Goal: Check status: Check status

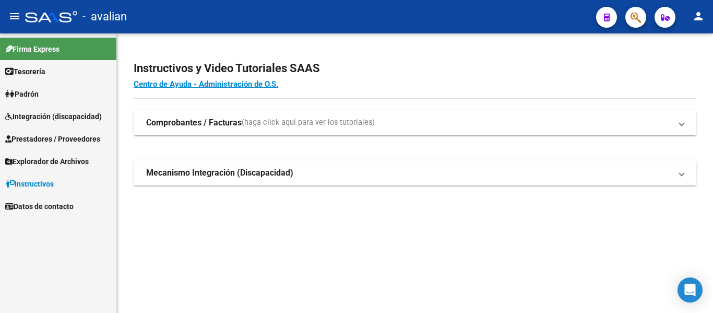
click at [44, 112] on span "Integración (discapacidad)" at bounding box center [53, 116] width 97 height 11
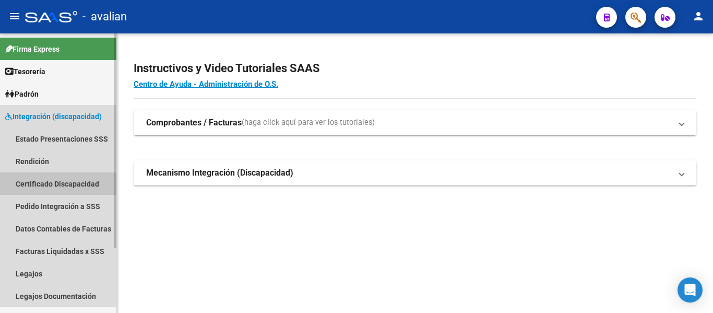
click at [41, 183] on link "Certificado Discapacidad" at bounding box center [58, 183] width 116 height 22
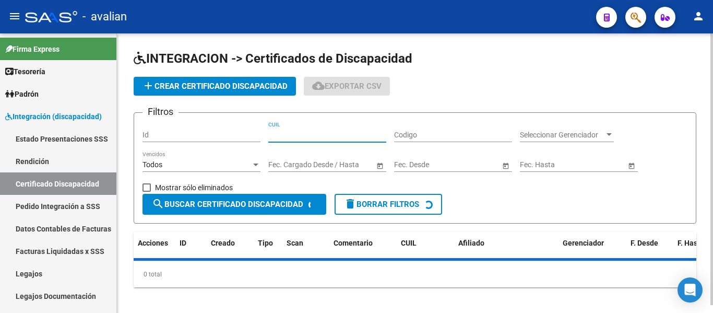
click at [294, 134] on input "CUIL" at bounding box center [327, 135] width 118 height 9
paste input "20-55871489-2"
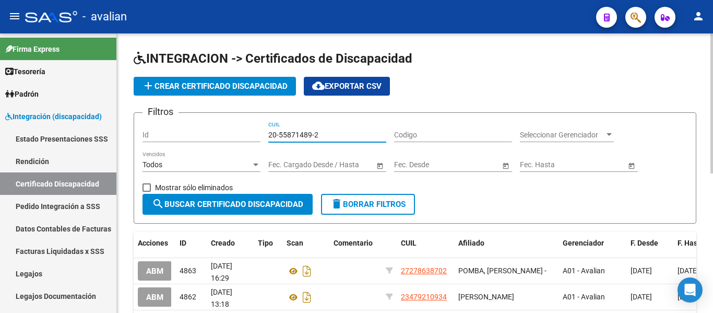
type input "20-55871489-2"
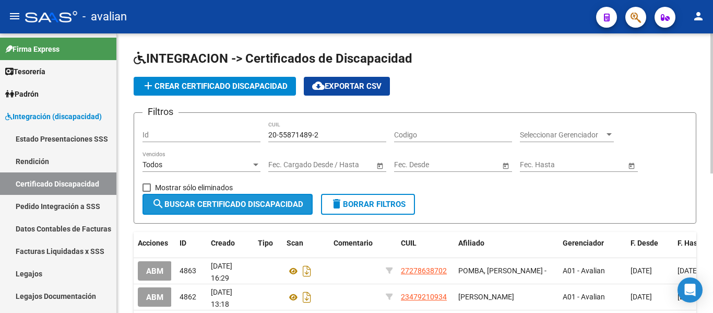
click at [247, 204] on span "search Buscar Certificado Discapacidad" at bounding box center [227, 203] width 151 height 9
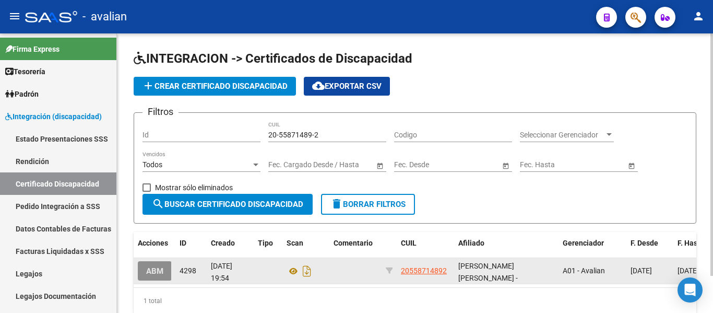
click at [152, 267] on span "ABM" at bounding box center [154, 270] width 17 height 9
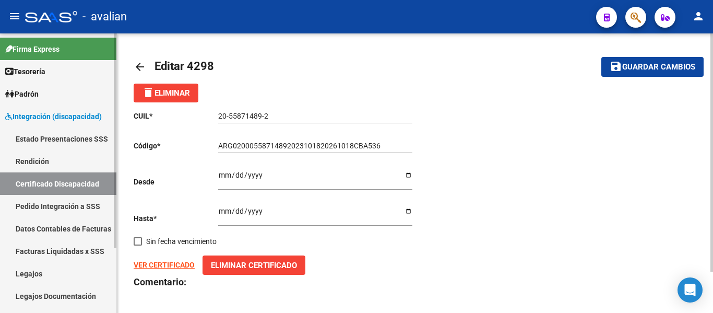
scroll to position [52, 0]
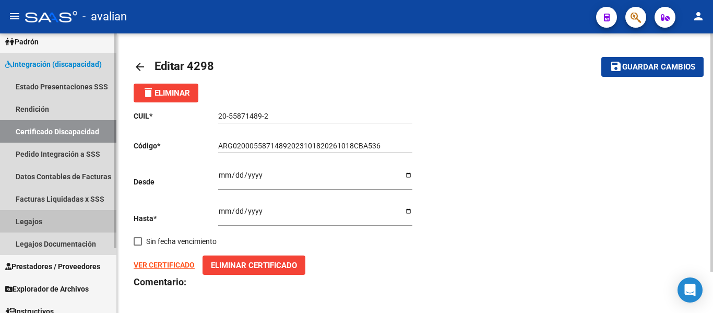
click at [37, 222] on link "Legajos" at bounding box center [58, 221] width 116 height 22
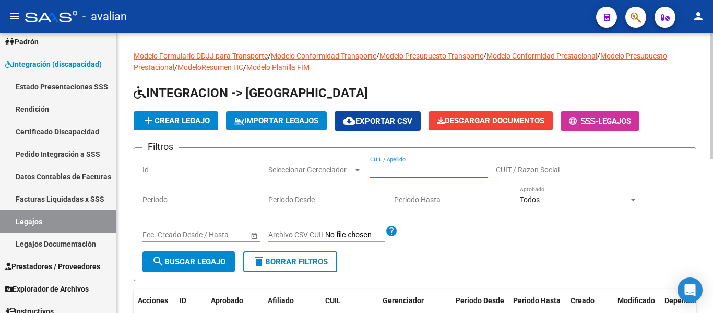
click at [392, 170] on input "CUIL / Apellido" at bounding box center [429, 170] width 118 height 9
paste input "20558714892"
type input "20558714892"
click at [194, 267] on button "search Buscar Legajo" at bounding box center [189, 261] width 92 height 21
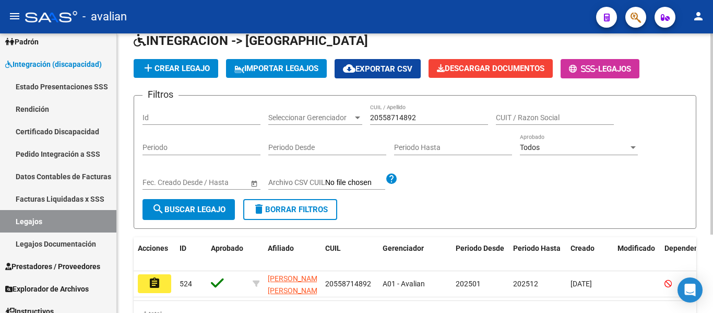
scroll to position [104, 0]
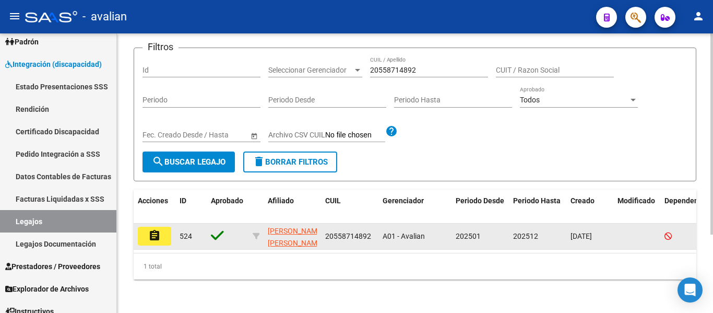
click at [158, 234] on mat-icon "assignment" at bounding box center [154, 235] width 13 height 13
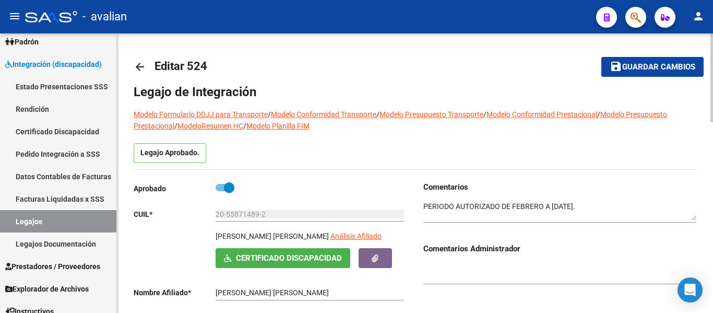
click at [136, 55] on link "arrow_back" at bounding box center [144, 66] width 21 height 25
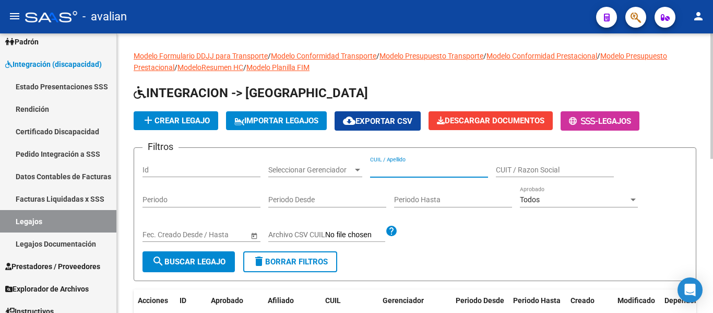
click at [379, 168] on input "CUIL / Apellido" at bounding box center [429, 170] width 118 height 9
paste input "20494058198"
type input "20494058198"
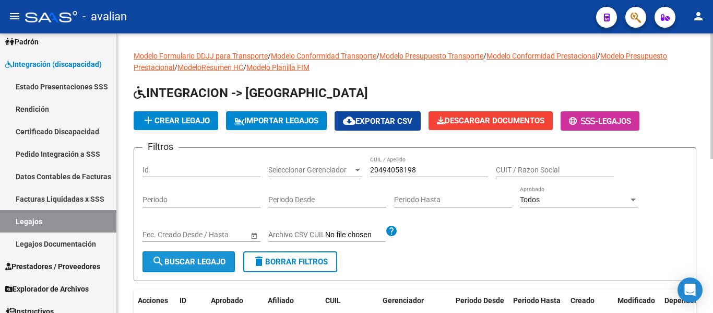
click at [196, 267] on button "search Buscar Legajo" at bounding box center [189, 261] width 92 height 21
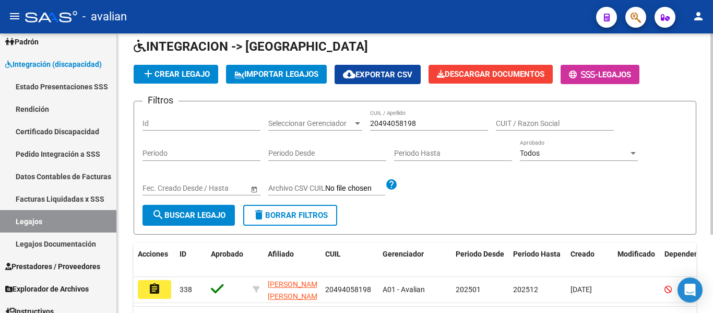
scroll to position [109, 0]
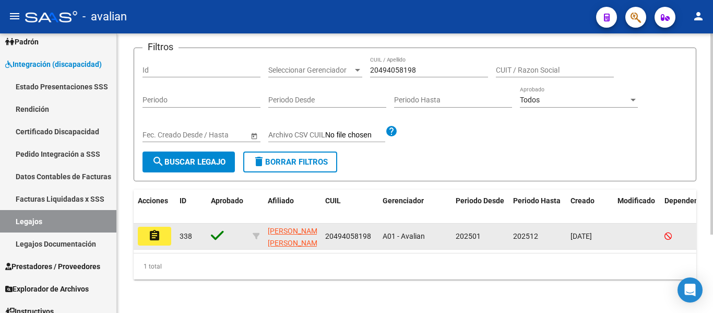
click at [164, 230] on button "assignment" at bounding box center [154, 236] width 33 height 19
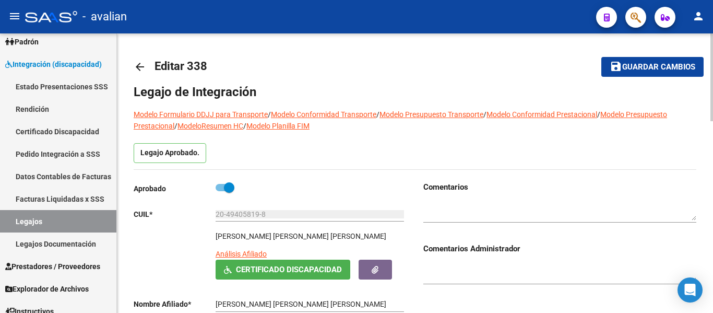
click at [142, 65] on mat-icon "arrow_back" at bounding box center [140, 67] width 13 height 13
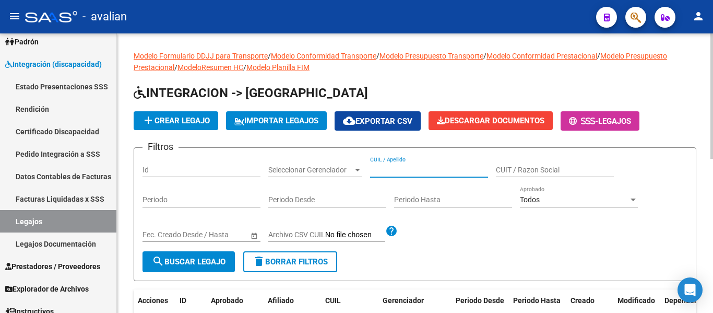
click at [403, 167] on input "CUIL / Apellido" at bounding box center [429, 170] width 118 height 9
paste input "23574457459"
type input "23574457459"
click at [200, 266] on span "search Buscar Legajo" at bounding box center [189, 261] width 74 height 9
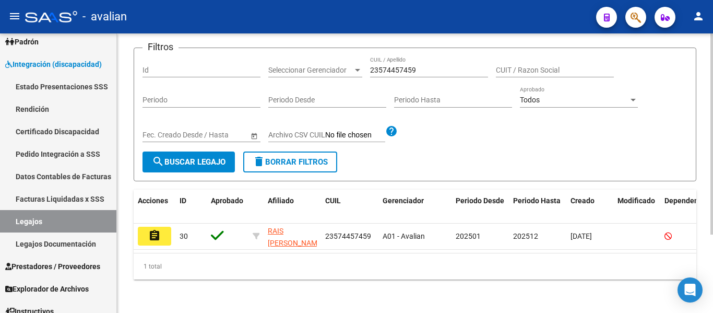
scroll to position [109, 0]
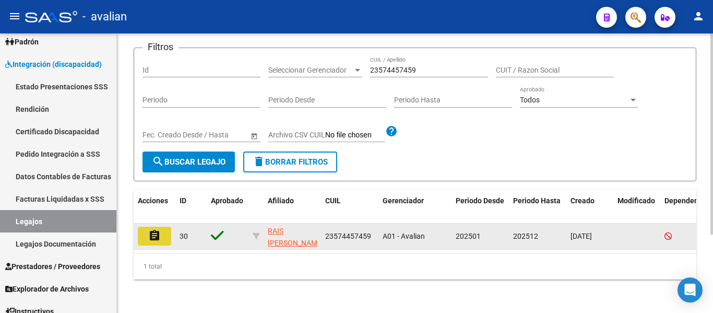
click at [159, 232] on mat-icon "assignment" at bounding box center [154, 235] width 13 height 13
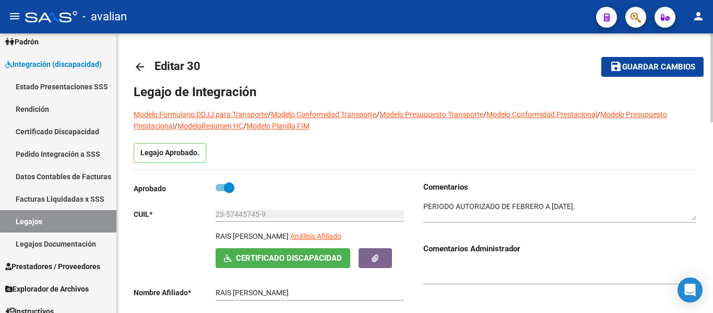
click at [148, 64] on link "arrow_back" at bounding box center [144, 66] width 21 height 25
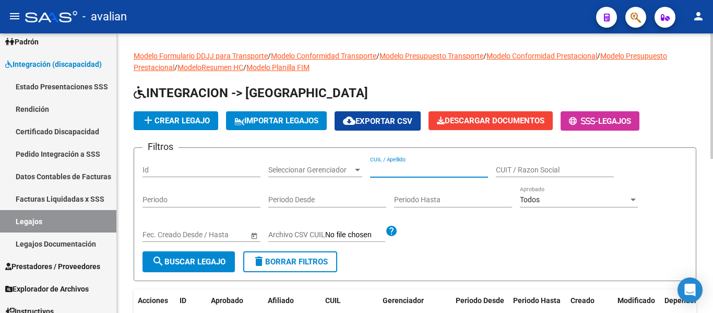
click at [399, 167] on input "CUIL / Apellido" at bounding box center [429, 170] width 118 height 9
paste input "20378534276"
type input "20378534276"
click at [205, 258] on span "search Buscar Legajo" at bounding box center [189, 261] width 74 height 9
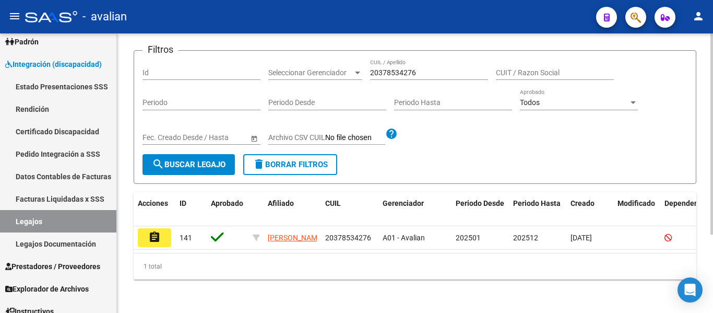
scroll to position [109, 0]
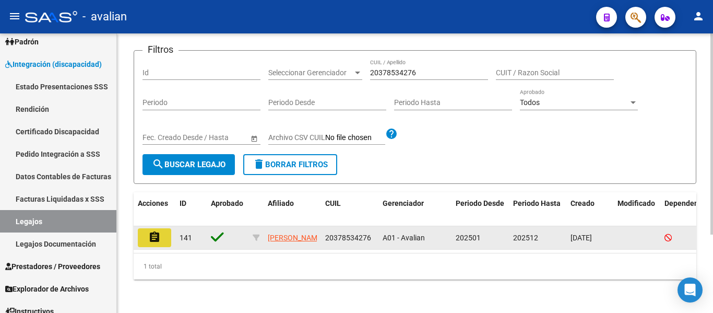
click at [146, 228] on button "assignment" at bounding box center [154, 237] width 33 height 19
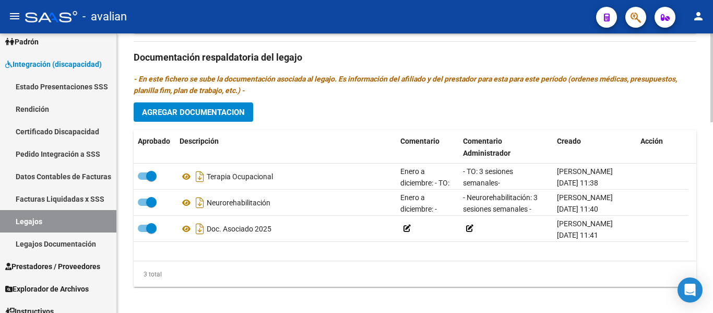
scroll to position [600, 0]
